Goal: Task Accomplishment & Management: Complete application form

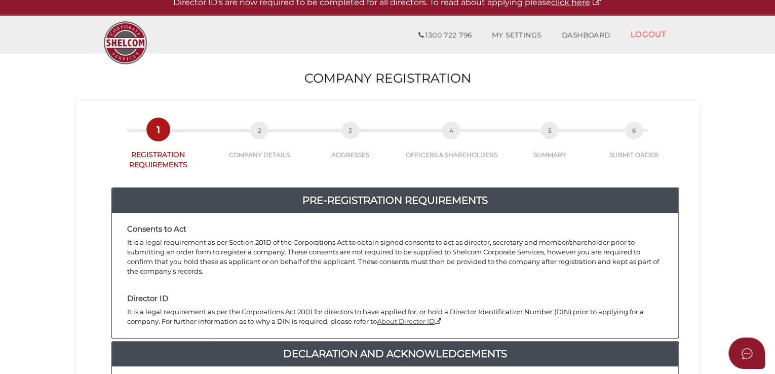
scroll to position [253, 0]
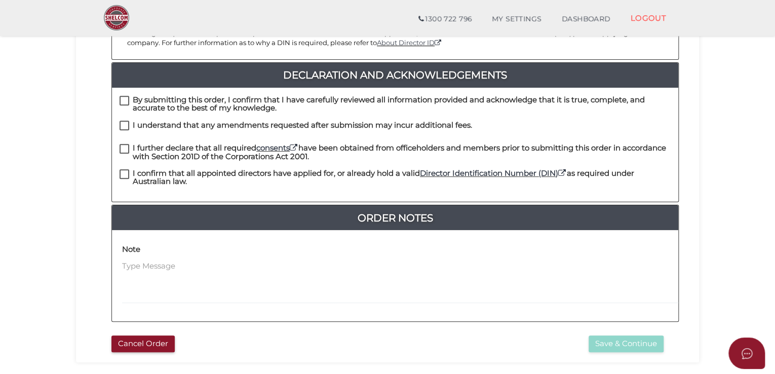
click at [125, 96] on label "By submitting this order, I confirm that I have carefully reviewed all informat…" at bounding box center [395, 102] width 551 height 13
checkbox input "true"
click at [130, 121] on label "I understand that any amendments requested after submission may incur additiona…" at bounding box center [296, 127] width 353 height 13
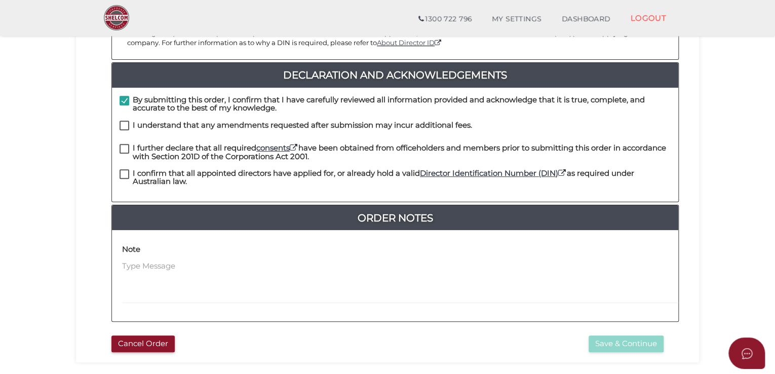
checkbox input "true"
click at [128, 144] on label "I further declare that all required consents have been obtained from officehold…" at bounding box center [395, 150] width 551 height 13
checkbox input "true"
click at [127, 169] on label "I confirm that all appointed directors have applied for, or already hold a vali…" at bounding box center [395, 175] width 551 height 13
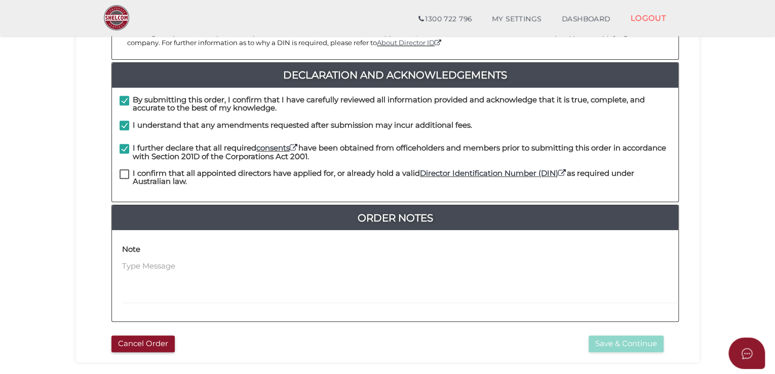
checkbox input "true"
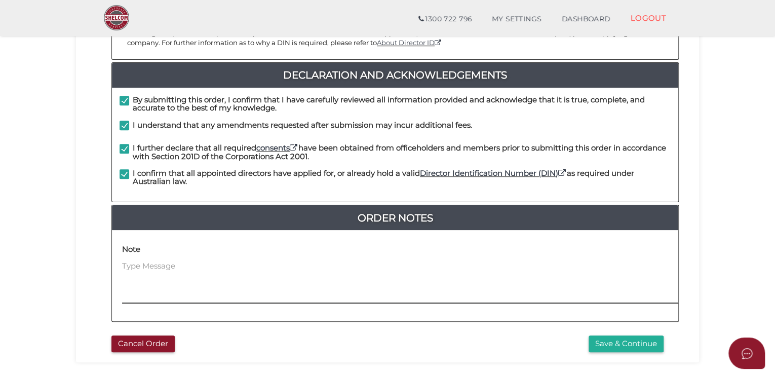
click at [174, 260] on textarea at bounding box center [463, 282] width 683 height 44
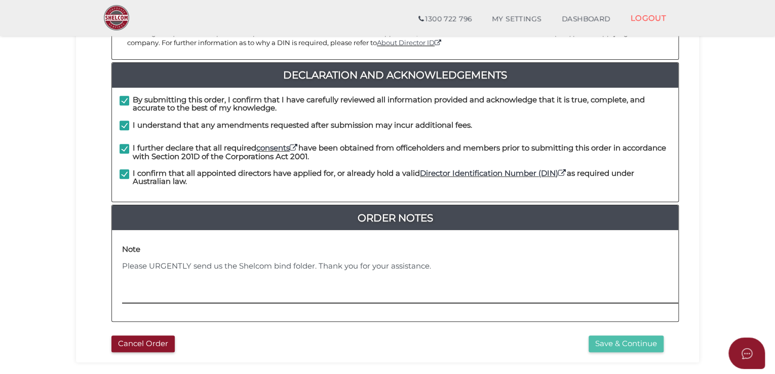
type textarea "Please URGENTLY send us the Shelcom bind folder. Thank you for your assistance."
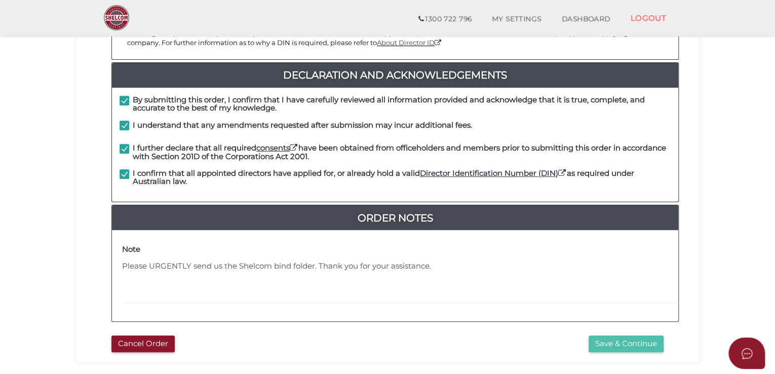
click at [615, 335] on button "Save & Continue" at bounding box center [626, 343] width 75 height 17
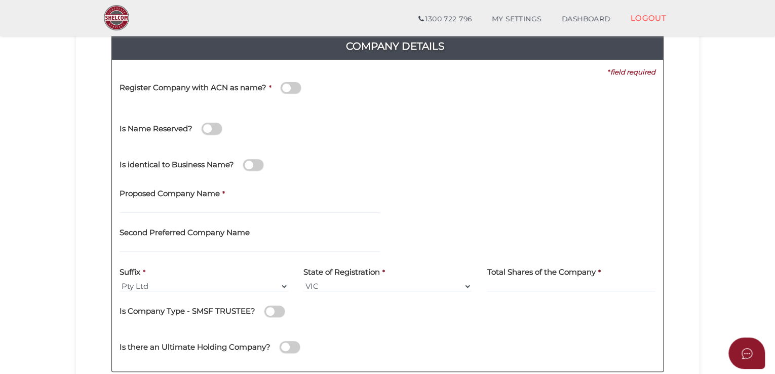
scroll to position [152, 0]
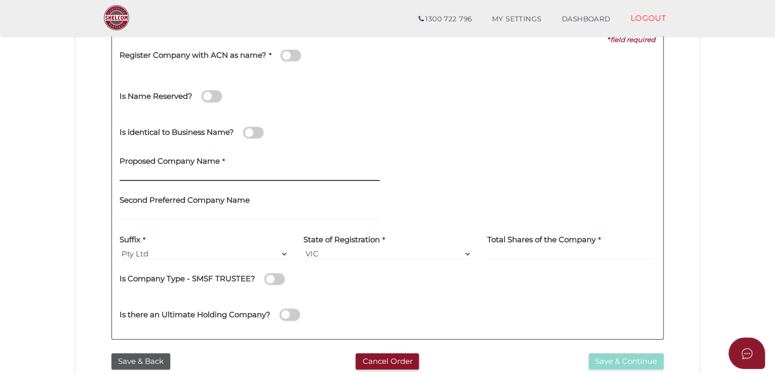
drag, startPoint x: 159, startPoint y: 178, endPoint x: 161, endPoint y: 183, distance: 5.3
click at [159, 178] on input "text" at bounding box center [250, 175] width 260 height 11
click at [36, 246] on section "Company Registration 7b4cab43f52f422139d7b9041aa1165c 1 REGISTRATION REQUIREMEN…" at bounding box center [387, 190] width 775 height 630
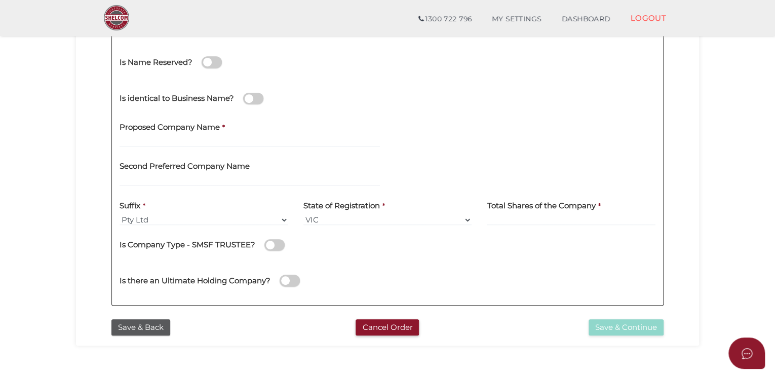
scroll to position [203, 0]
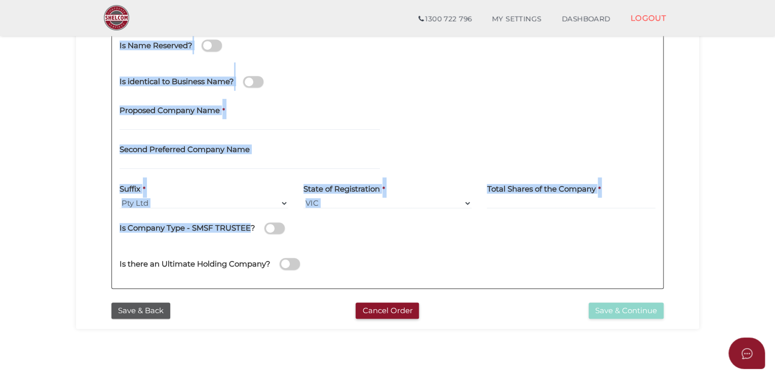
drag, startPoint x: 115, startPoint y: 230, endPoint x: 249, endPoint y: 230, distance: 134.8
click at [249, 230] on div "* field required Register Company with ACN as name? * Is Name Reserved? [GEOGRA…" at bounding box center [387, 133] width 551 height 312
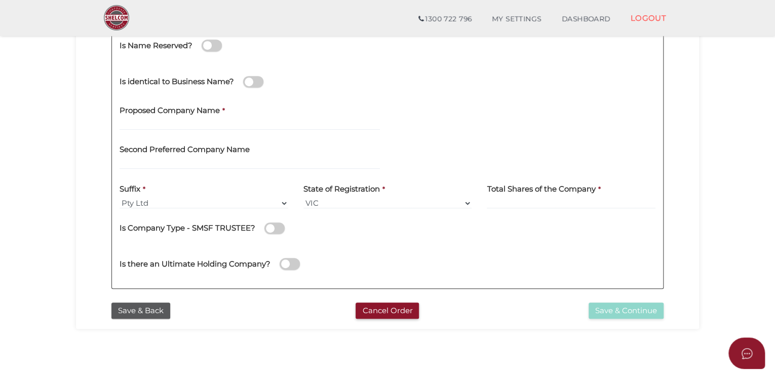
click at [63, 250] on section "Company Registration 7b4cab43f52f422139d7b9041aa1165c 1 REGISTRATION REQUIREMEN…" at bounding box center [387, 139] width 775 height 630
click at [232, 331] on section "Company Registration 7b4cab43f52f422139d7b9041aa1165c 1 REGISTRATION REQUIREMEN…" at bounding box center [387, 139] width 775 height 630
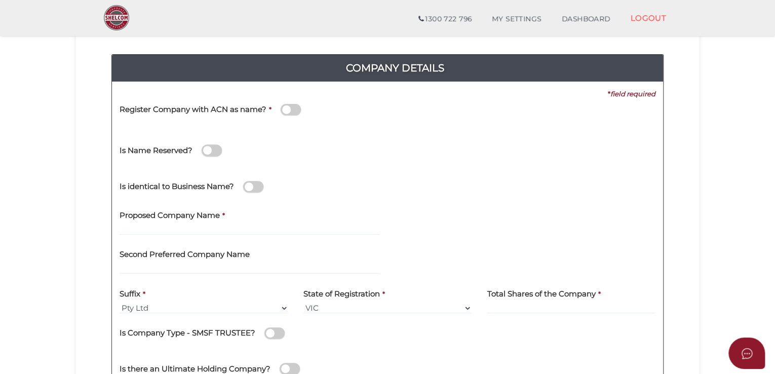
scroll to position [152, 0]
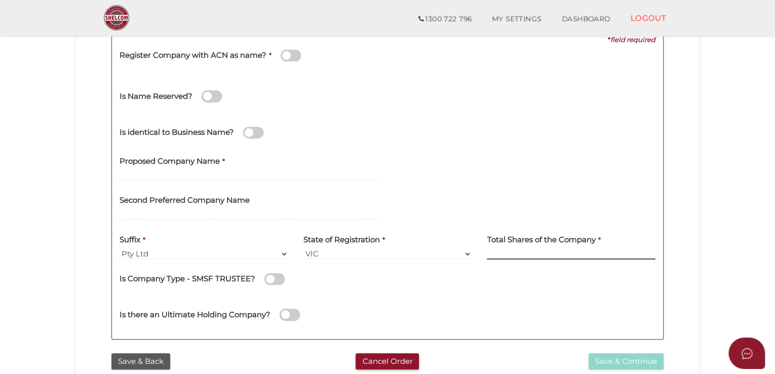
click at [516, 256] on input at bounding box center [571, 253] width 169 height 11
type input "240"
click at [699, 203] on section "Company Registration 7b4cab43f52f422139d7b9041aa1165c 1 REGISTRATION REQUIREMEN…" at bounding box center [387, 190] width 775 height 630
click at [164, 222] on div "Second Preferred Company Name" at bounding box center [250, 209] width 276 height 40
click at [166, 212] on input "text" at bounding box center [250, 214] width 260 height 11
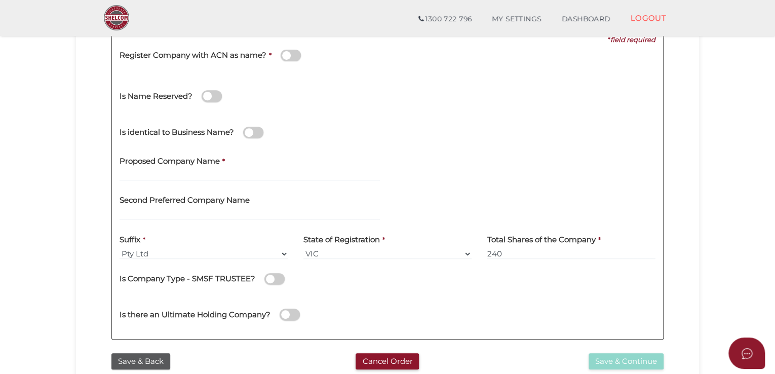
click at [729, 218] on section "Company Registration 7b4cab43f52f422139d7b9041aa1165c 1 REGISTRATION REQUIREMEN…" at bounding box center [387, 190] width 775 height 630
click at [208, 213] on input "text" at bounding box center [250, 214] width 260 height 11
type input "[PERSON_NAME]"
click at [62, 214] on section "Company Registration 7b4cab43f52f422139d7b9041aa1165c 1 REGISTRATION REQUIREMEN…" at bounding box center [387, 190] width 775 height 630
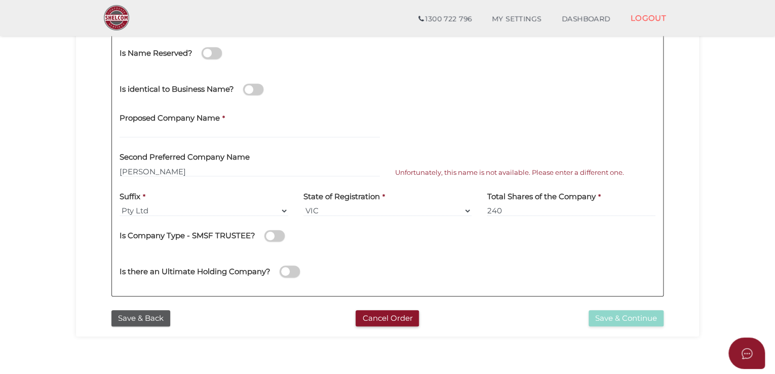
scroll to position [253, 0]
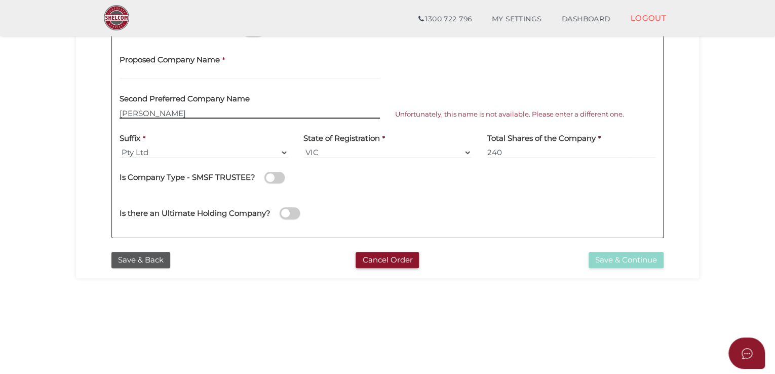
drag, startPoint x: 170, startPoint y: 114, endPoint x: 80, endPoint y: 114, distance: 90.2
click at [80, 114] on div "7b4cab43f52f422139d7b9041aa1165c 1 REGISTRATION REQUIREMENTS 2 COMPANY DETAILS …" at bounding box center [387, 50] width 623 height 456
click at [118, 260] on button "Save & Back" at bounding box center [140, 260] width 59 height 17
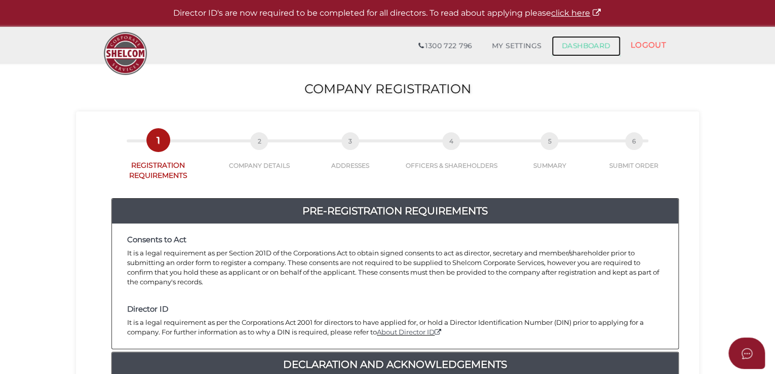
click at [583, 45] on link "DASHBOARD" at bounding box center [586, 46] width 69 height 20
